Goal: Task Accomplishment & Management: Manage account settings

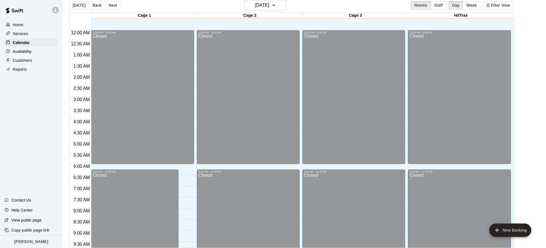
scroll to position [318, 0]
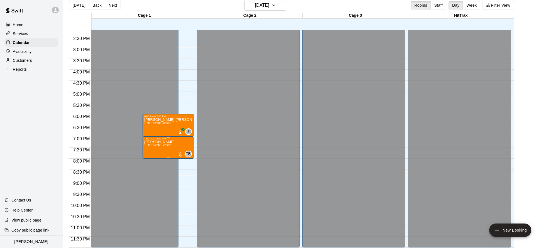
click at [180, 153] on div at bounding box center [180, 155] width 6 height 6
click at [184, 169] on img "edit" at bounding box center [183, 170] width 6 height 6
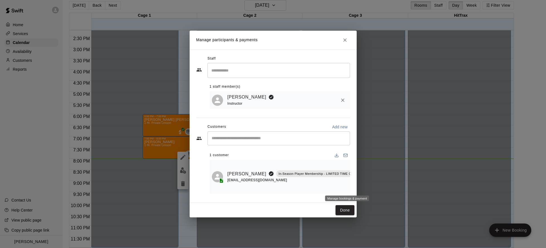
click at [362, 183] on button "Manage bookings & payment" at bounding box center [367, 187] width 10 height 10
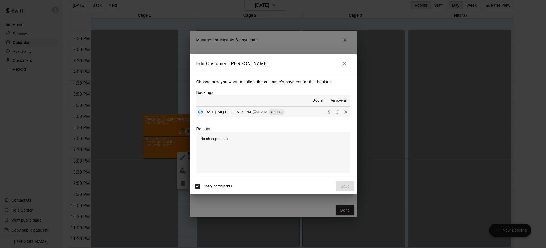
click at [244, 118] on div "Choose how you want to collect the customer's payment for this booking Bookings…" at bounding box center [273, 126] width 167 height 104
click at [246, 114] on div "[DATE], August 19: 07:00 PM (Current) Unpaid" at bounding box center [240, 112] width 89 height 8
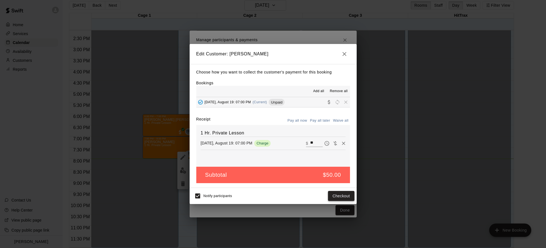
click at [346, 197] on button "Checkout" at bounding box center [341, 196] width 26 height 10
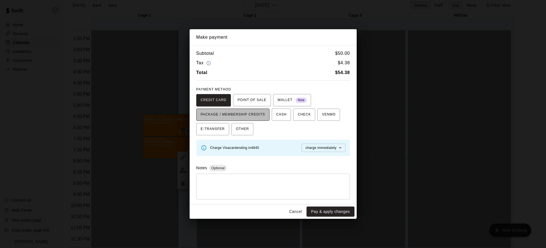
click at [250, 116] on span "PACKAGE / MEMBERSHIP CREDITS" at bounding box center [233, 114] width 65 height 9
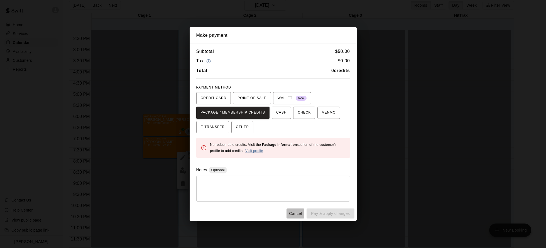
click at [296, 214] on button "Cancel" at bounding box center [296, 214] width 18 height 10
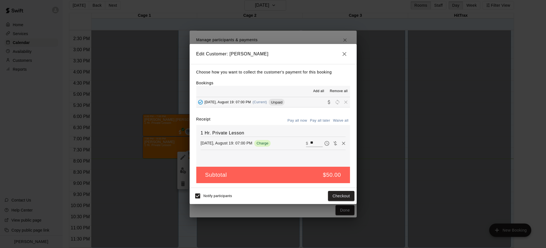
click at [345, 55] on icon "button" at bounding box center [344, 54] width 7 height 7
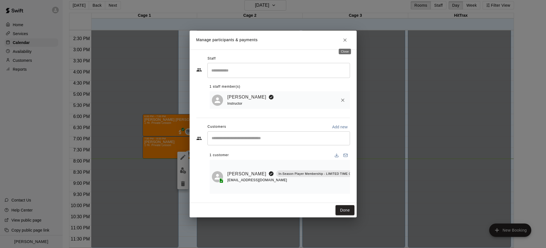
click at [346, 41] on icon "Close" at bounding box center [345, 40] width 6 height 6
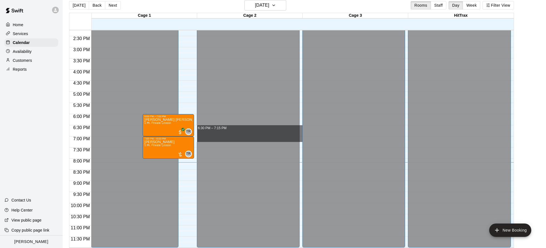
drag, startPoint x: 301, startPoint y: 126, endPoint x: 300, endPoint y: 137, distance: 11.5
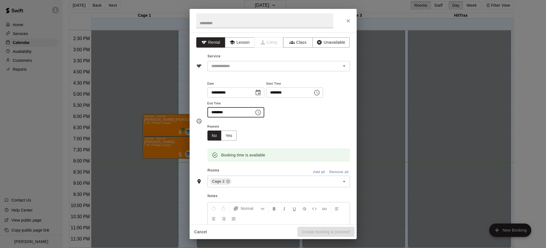
click at [221, 112] on input "********" at bounding box center [228, 112] width 43 height 10
type input "********"
click at [315, 115] on div "**********" at bounding box center [278, 99] width 143 height 38
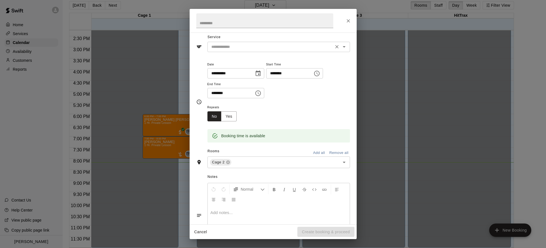
scroll to position [0, 0]
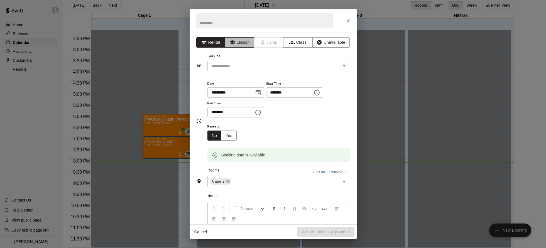
click at [242, 46] on button "Lesson" at bounding box center [239, 42] width 29 height 10
click at [248, 66] on input "text" at bounding box center [270, 66] width 123 height 7
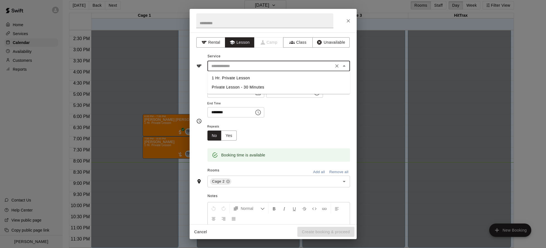
click at [246, 79] on li "1 Hr. Private Lesson" at bounding box center [278, 78] width 143 height 9
type input "**********"
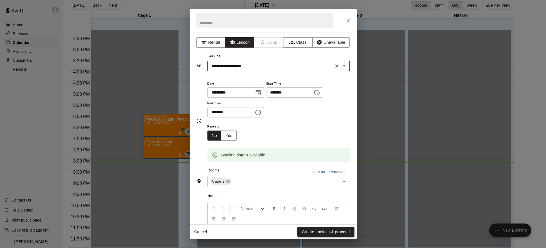
click at [328, 231] on button "Create booking & proceed" at bounding box center [325, 232] width 57 height 10
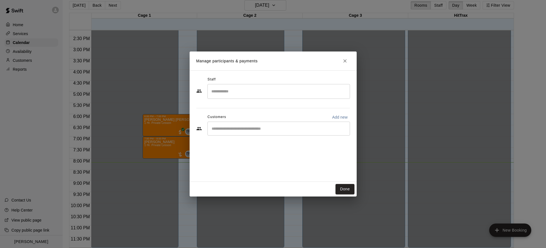
click at [244, 132] on div "​" at bounding box center [278, 129] width 143 height 14
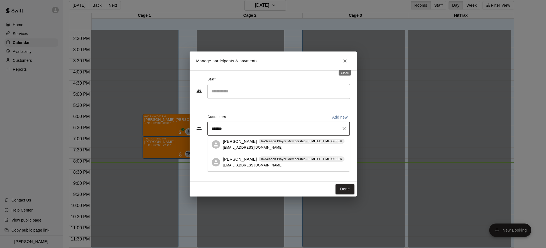
type input "*******"
drag, startPoint x: 344, startPoint y: 62, endPoint x: 329, endPoint y: 67, distance: 15.9
click at [344, 62] on icon "Close" at bounding box center [344, 60] width 3 height 3
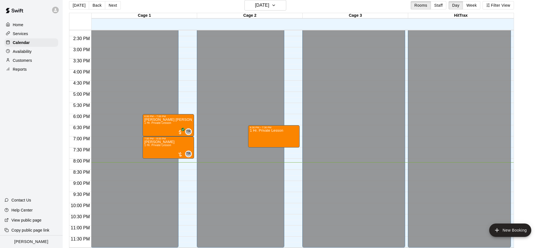
click at [21, 26] on p "Home" at bounding box center [18, 25] width 11 height 6
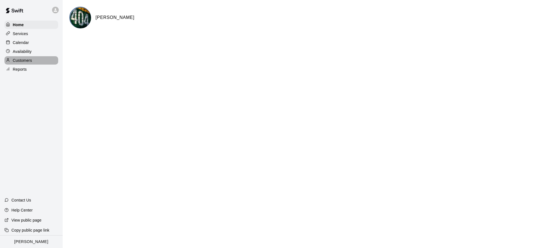
click at [25, 62] on p "Customers" at bounding box center [22, 61] width 19 height 6
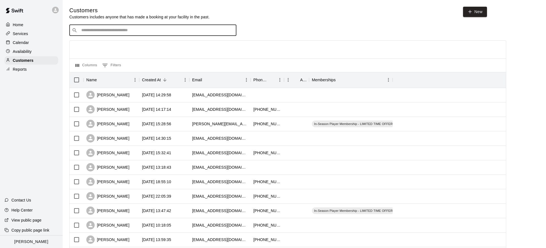
click at [154, 31] on input "Search customers by name or email" at bounding box center [157, 31] width 154 height 6
type input "*******"
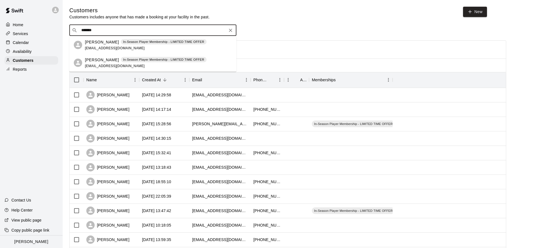
click at [146, 63] on div "[PERSON_NAME] In-Season Player Membership - LIMITED TIME OFFER [EMAIL_ADDRESS][…" at bounding box center [146, 63] width 122 height 12
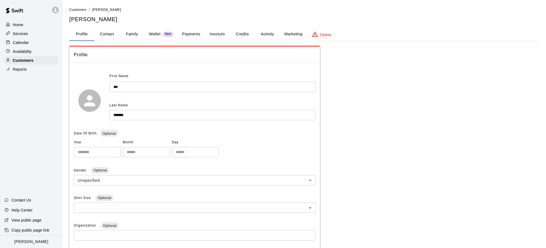
click at [113, 35] on button "Contact" at bounding box center [106, 34] width 25 height 13
select select "**"
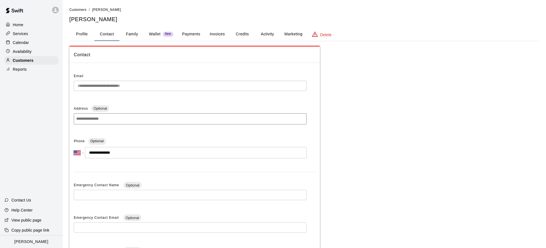
click at [85, 34] on button "Profile" at bounding box center [81, 34] width 25 height 13
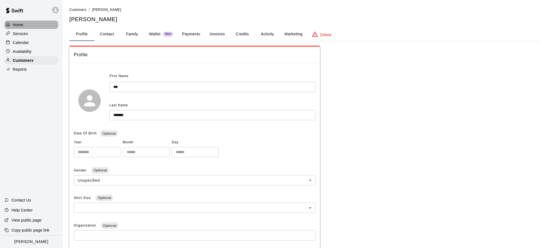
click at [18, 26] on p "Home" at bounding box center [18, 25] width 11 height 6
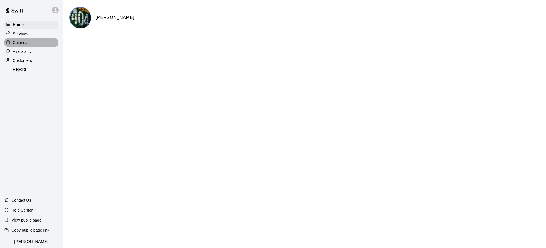
click at [26, 44] on p "Calendar" at bounding box center [21, 43] width 16 height 6
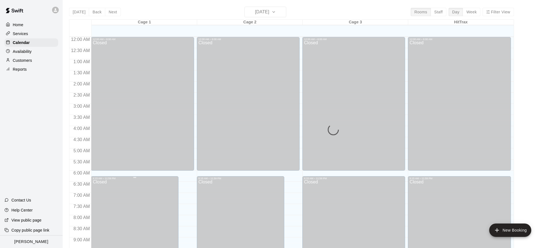
scroll to position [301, 0]
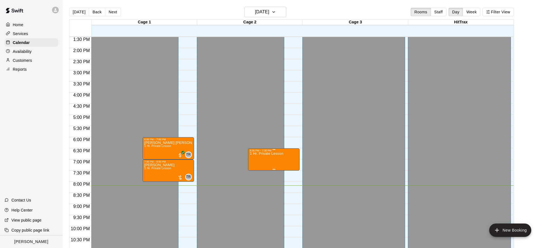
click at [256, 187] on icon "delete" at bounding box center [256, 184] width 4 height 5
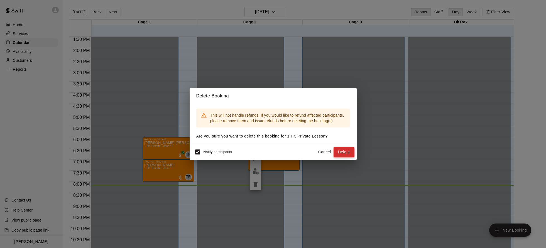
click at [338, 151] on button "Delete" at bounding box center [344, 152] width 21 height 10
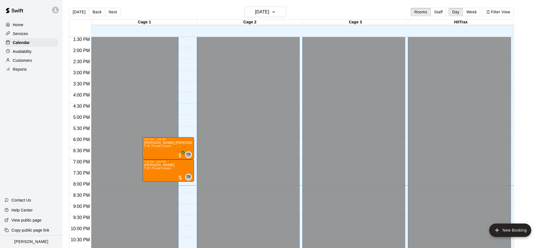
click at [23, 63] on div "Customers" at bounding box center [31, 60] width 54 height 8
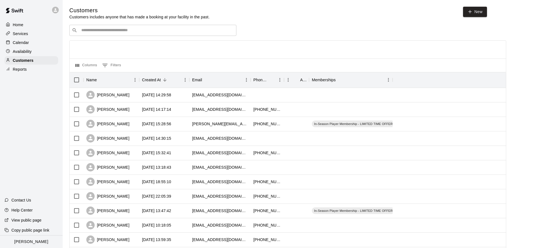
click at [20, 44] on p "Calendar" at bounding box center [21, 43] width 16 height 6
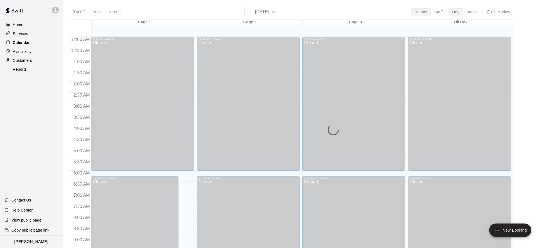
scroll to position [301, 0]
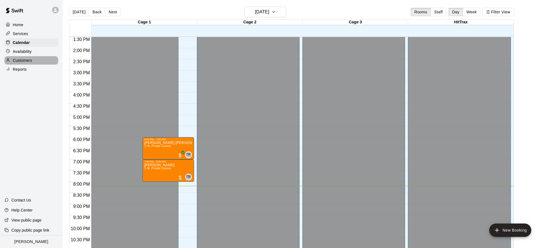
click at [26, 59] on p "Customers" at bounding box center [22, 61] width 19 height 6
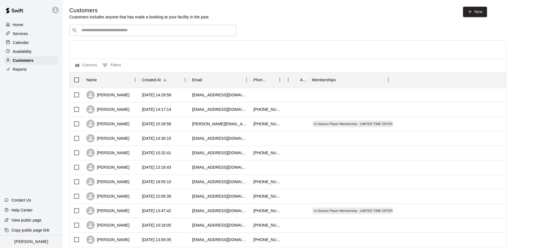
click at [112, 35] on div "​ ​" at bounding box center [152, 30] width 167 height 11
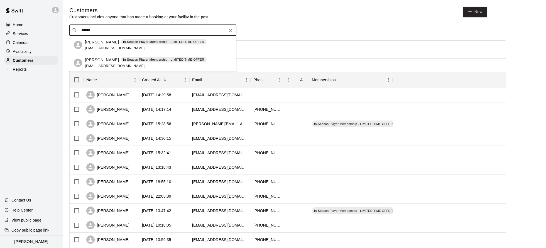
type input "*******"
click at [105, 63] on div "[PERSON_NAME] In-Season Player Membership - LIMITED TIME OFFER [EMAIL_ADDRESS][…" at bounding box center [146, 63] width 122 height 12
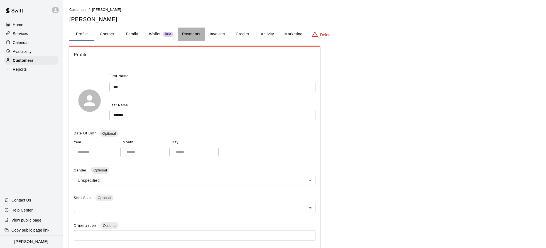
click at [193, 36] on button "Payments" at bounding box center [191, 34] width 27 height 13
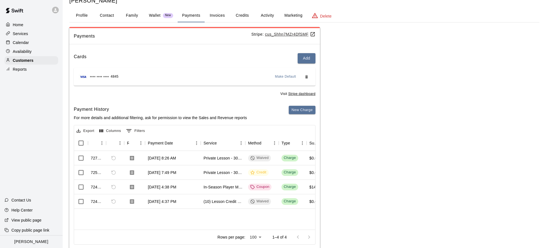
scroll to position [33, 0]
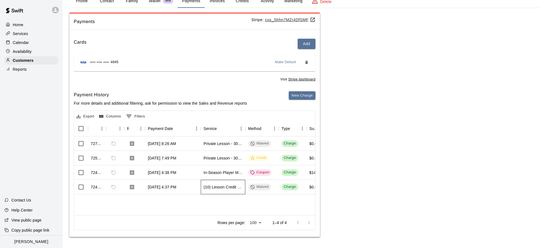
click at [236, 191] on div "(10) Lesson Credit - 30 Minutes" at bounding box center [223, 187] width 45 height 14
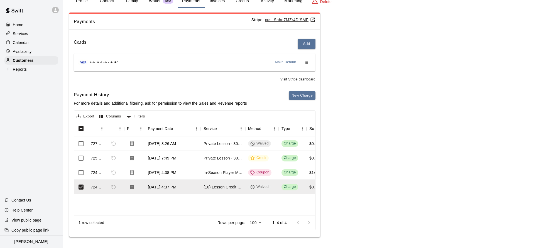
click at [169, 206] on div "727875 [DATE] 8:26 AM Private Lesson - 30 Minutes Waived Charge $0.00 $0.00 $0.…" at bounding box center [448, 175] width 749 height 79
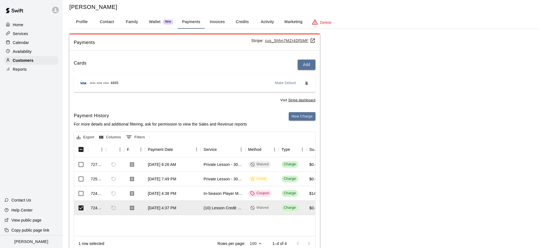
scroll to position [12, 0]
click at [91, 23] on button "Profile" at bounding box center [81, 22] width 25 height 13
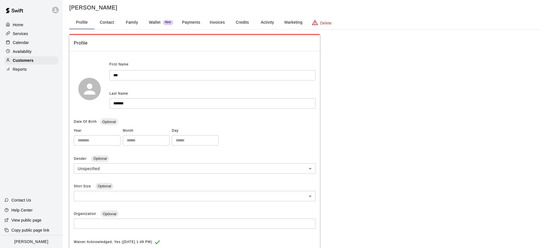
click at [81, 29] on span at bounding box center [81, 29] width 25 height 1
click at [38, 44] on div "Calendar" at bounding box center [31, 42] width 54 height 8
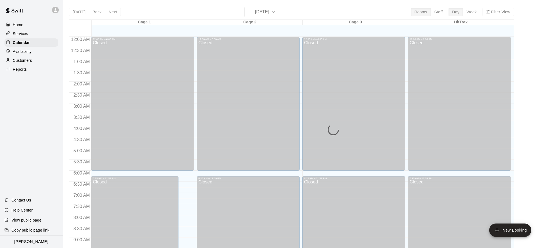
scroll to position [301, 0]
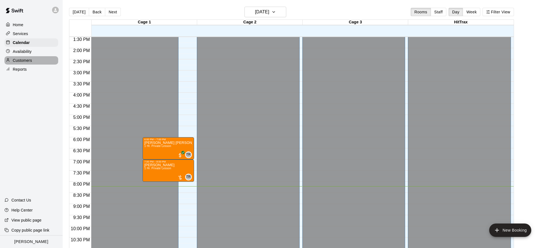
click at [33, 63] on div "Customers" at bounding box center [31, 60] width 54 height 8
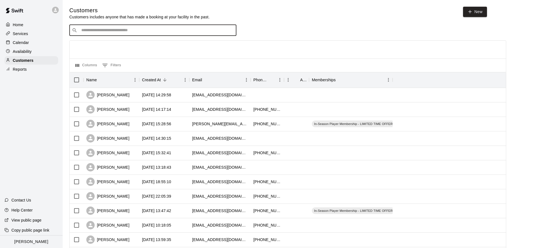
click at [118, 31] on input "Search customers by name or email" at bounding box center [157, 31] width 154 height 6
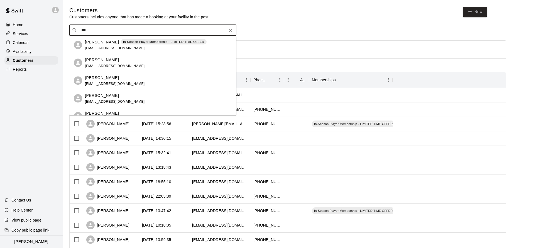
type input "****"
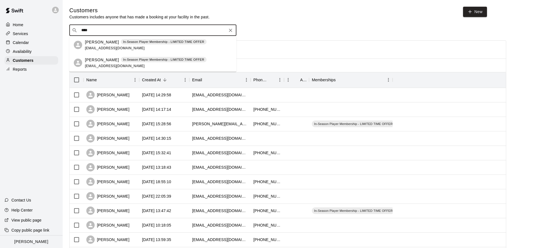
click at [108, 46] on span "[EMAIL_ADDRESS][DOMAIN_NAME]" at bounding box center [115, 48] width 60 height 4
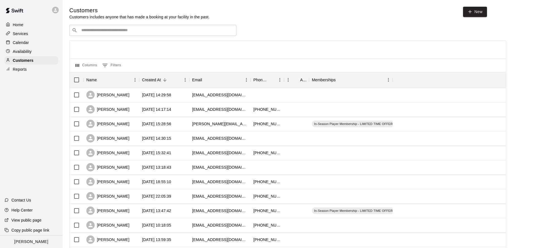
click at [113, 26] on div "​ ​" at bounding box center [152, 30] width 167 height 11
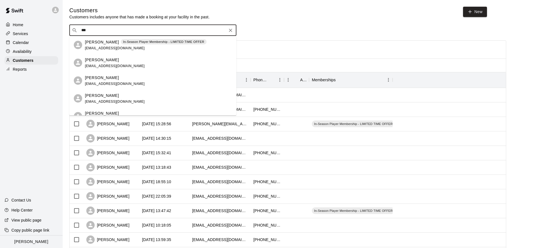
type input "****"
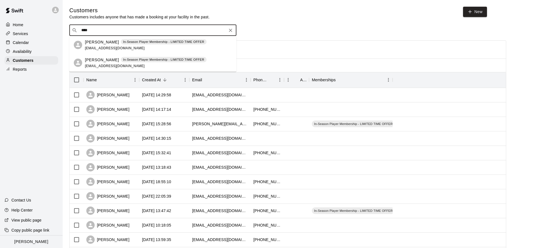
click at [109, 64] on div "[PERSON_NAME] In-Season Player Membership - LIMITED TIME OFFER [EMAIL_ADDRESS][…" at bounding box center [146, 63] width 122 height 12
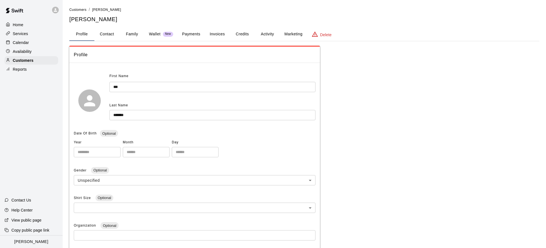
click at [184, 33] on button "Payments" at bounding box center [191, 34] width 27 height 13
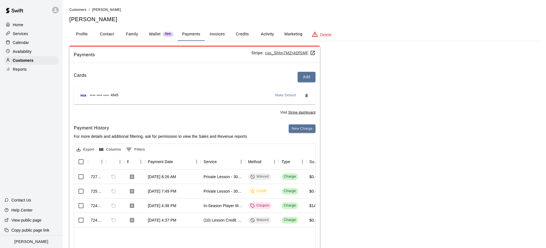
scroll to position [33, 0]
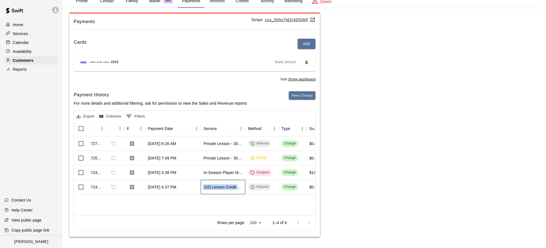
drag, startPoint x: 207, startPoint y: 188, endPoint x: 238, endPoint y: 191, distance: 31.3
click at [238, 191] on div "(10) Lesson Credit - 30 Minutes" at bounding box center [223, 187] width 45 height 14
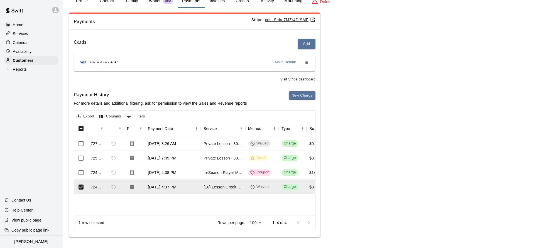
click at [241, 199] on div "727875 [DATE] 8:26 AM Private Lesson - 30 Minutes Waived Charge $0.00 $0.00 $0.…" at bounding box center [448, 175] width 749 height 79
click at [237, 198] on div "727875 [DATE] 8:26 AM Private Lesson - 30 Minutes Waived Charge $0.00 $0.00 $0.…" at bounding box center [448, 175] width 749 height 79
click at [146, 198] on div "727875 [DATE] 8:26 AM Private Lesson - 30 Minutes Waived Charge $0.00 $0.00 $0.…" at bounding box center [448, 175] width 749 height 79
click at [110, 188] on span "Refund payment" at bounding box center [113, 186] width 9 height 9
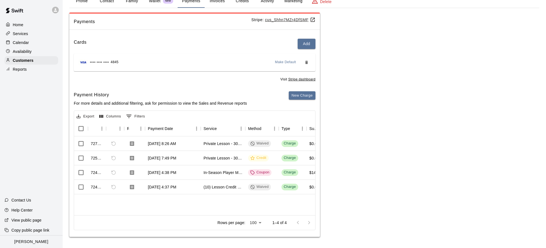
click at [146, 204] on div "727875 [DATE] 8:26 AM Private Lesson - 30 Minutes Waived Charge $0.00 $0.00 $0.…" at bounding box center [448, 175] width 749 height 79
click at [176, 190] on div "[DATE] 4:37 PM" at bounding box center [162, 187] width 28 height 6
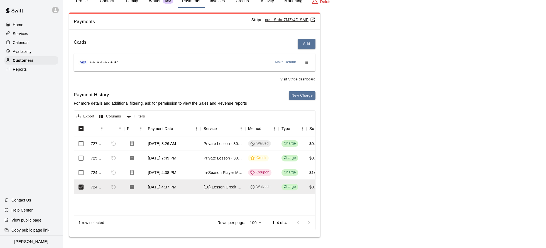
click at [178, 200] on div "727875 [DATE] 8:26 AM Private Lesson - 30 Minutes Waived Charge $0.00 $0.00 $0.…" at bounding box center [448, 175] width 749 height 79
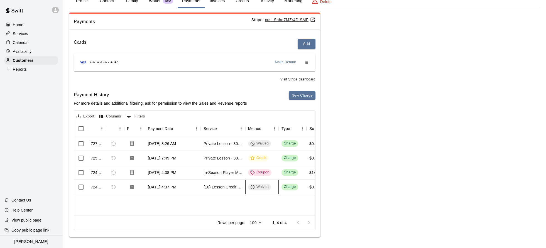
click at [266, 186] on div "Waived" at bounding box center [259, 186] width 18 height 5
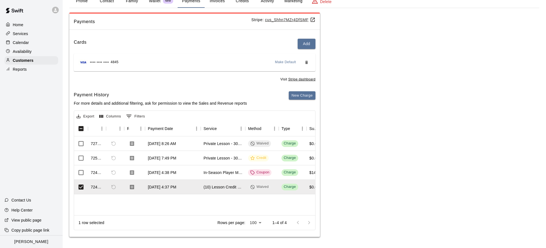
click at [251, 197] on div "727875 [DATE] 8:26 AM Private Lesson - 30 Minutes Waived Charge $0.00 $0.00 $0.…" at bounding box center [448, 175] width 749 height 79
click at [260, 198] on div "727875 [DATE] 8:26 AM Private Lesson - 30 Minutes Waived Charge $0.00 $0.00 $0.…" at bounding box center [448, 175] width 749 height 79
click at [140, 191] on div at bounding box center [134, 187] width 21 height 14
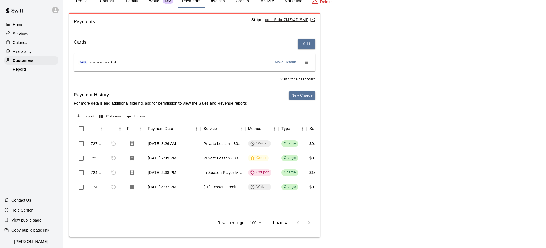
click at [160, 87] on div "Cards Add **** **** **** 4845 Make Default Visit Stripe dashboard Payment Histo…" at bounding box center [194, 135] width 251 height 203
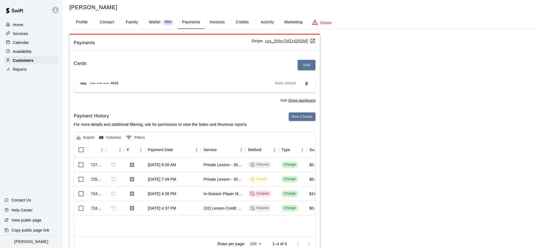
scroll to position [11, 0]
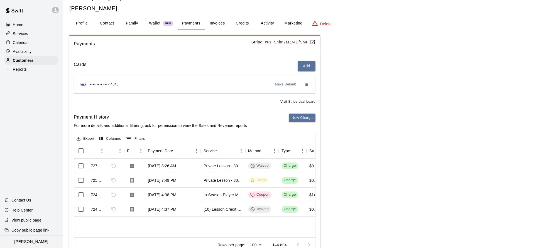
click at [25, 45] on p "Calendar" at bounding box center [21, 43] width 16 height 6
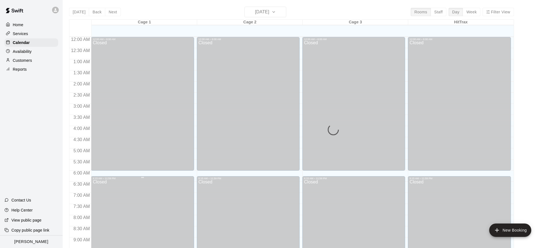
scroll to position [301, 0]
